Goal: Task Accomplishment & Management: Complete application form

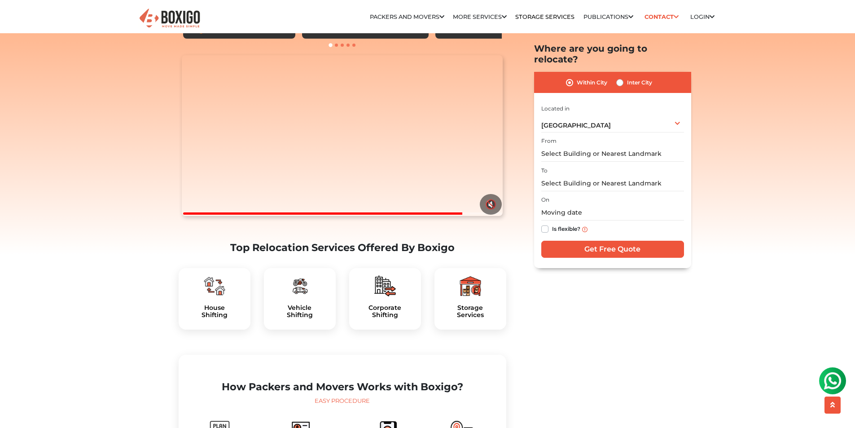
scroll to position [90, 0]
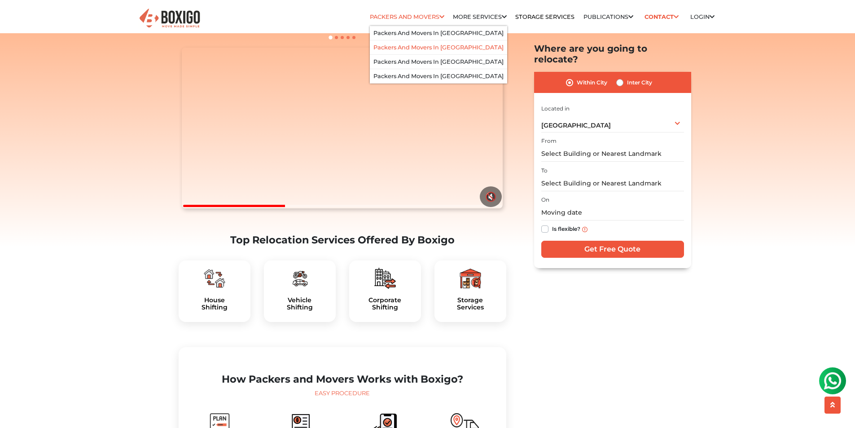
click at [400, 47] on link "Packers and Movers in [GEOGRAPHIC_DATA]" at bounding box center [438, 47] width 130 height 7
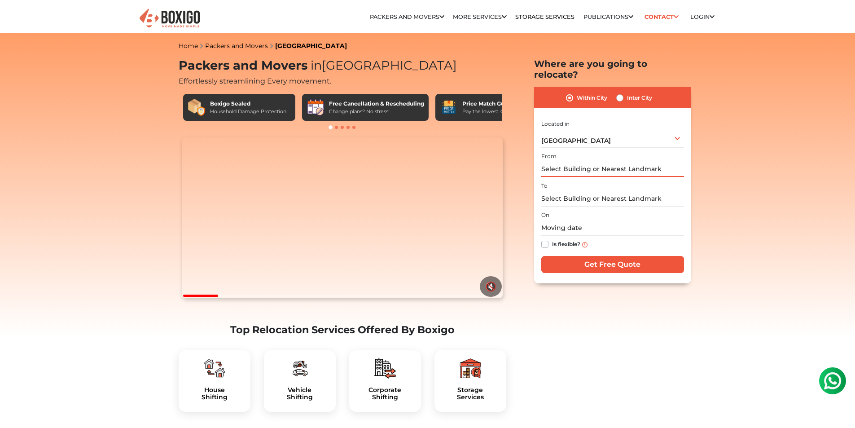
click at [579, 161] on input "text" at bounding box center [612, 169] width 143 height 16
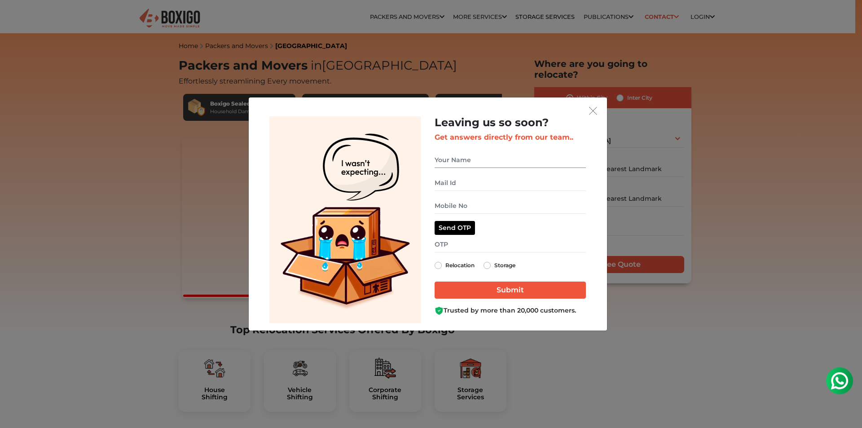
click at [461, 160] on input "get free quote dialog" at bounding box center [510, 160] width 151 height 16
drag, startPoint x: 461, startPoint y: 162, endPoint x: 500, endPoint y: 163, distance: 39.5
click at [500, 163] on input "P M KUmar" at bounding box center [510, 160] width 151 height 16
type input "P M KUMAR"
click at [465, 208] on input "get free quote dialog" at bounding box center [510, 206] width 151 height 16
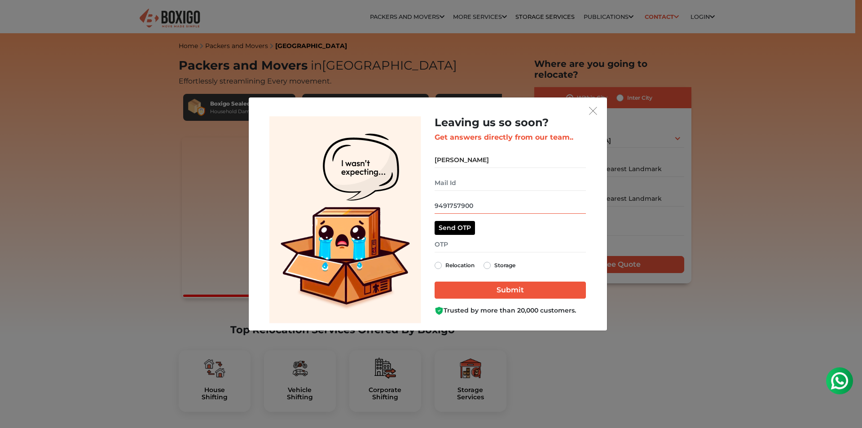
type input "9491757900"
click at [464, 228] on button "Send OTP" at bounding box center [455, 228] width 40 height 14
click at [453, 247] on input "get free quote dialog" at bounding box center [510, 245] width 151 height 16
type input "3668"
click at [519, 291] on input "Submit" at bounding box center [510, 289] width 151 height 17
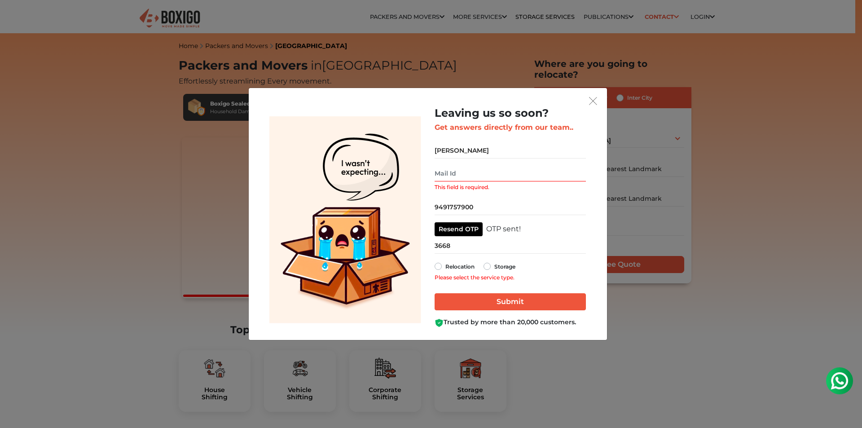
click at [494, 264] on label "Storage" at bounding box center [504, 266] width 21 height 11
click at [489, 264] on input "Storage" at bounding box center [486, 265] width 7 height 9
radio input "true"
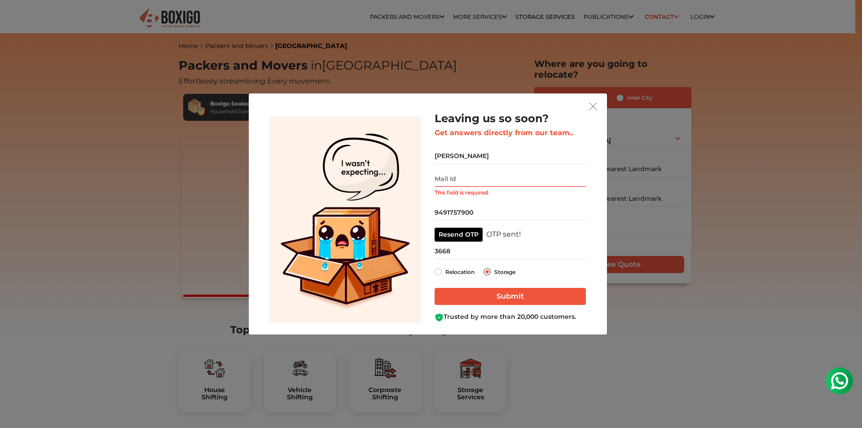
click at [449, 271] on label "Relocation" at bounding box center [459, 271] width 29 height 11
click at [442, 271] on input "Relocation" at bounding box center [438, 270] width 7 height 9
radio input "true"
click at [451, 179] on input "This field is required." at bounding box center [510, 179] width 151 height 16
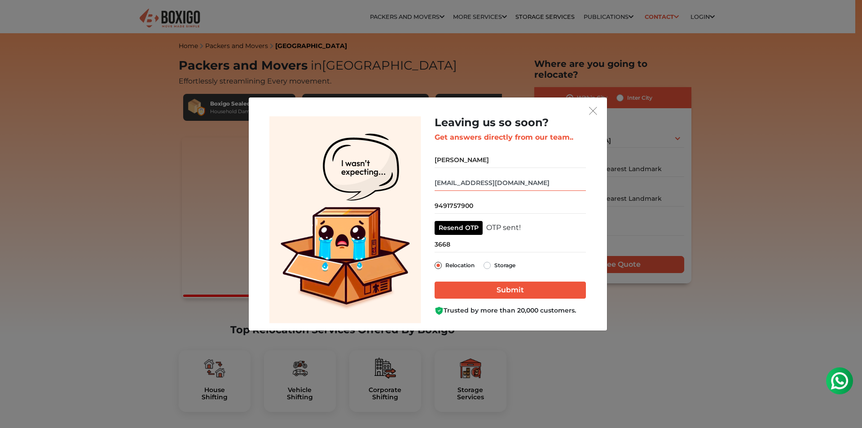
type input "peddababu123456@gmail.com"
click at [516, 292] on input "Submit" at bounding box center [510, 289] width 151 height 17
